Goal: Information Seeking & Learning: Learn about a topic

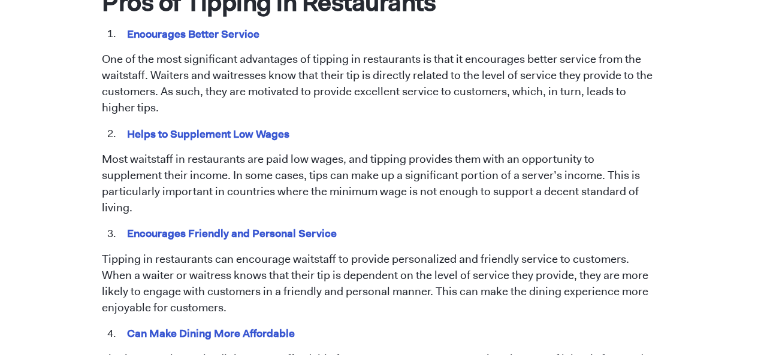
scroll to position [668, 0]
click at [178, 224] on mark "Encourages Friendly and Personal Service" at bounding box center [232, 233] width 214 height 19
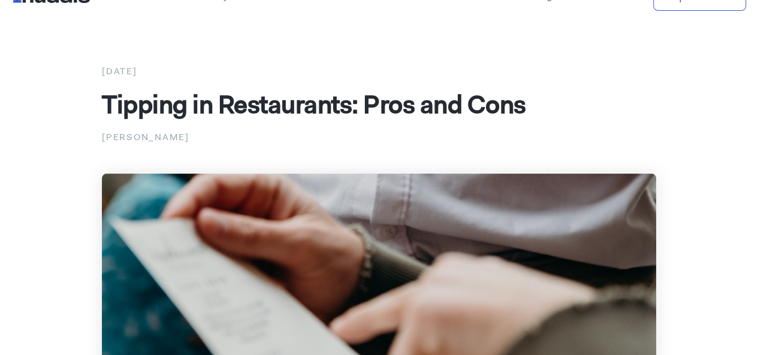
scroll to position [0, 0]
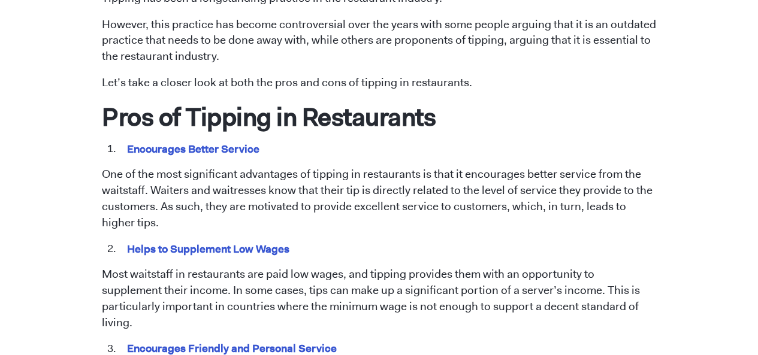
scroll to position [553, 0]
click at [264, 216] on p "One of the most significant advantages of tipping in restaurants is that it enc…" at bounding box center [379, 198] width 554 height 65
